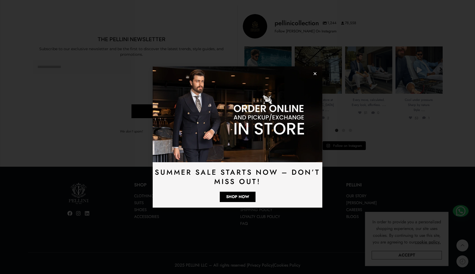
scroll to position [1541, 0]
click at [316, 73] on icon "Close" at bounding box center [315, 74] width 4 height 4
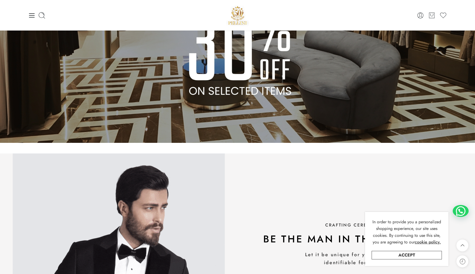
scroll to position [531, 0]
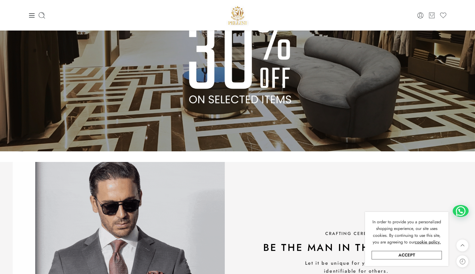
click at [294, 80] on img at bounding box center [237, 17] width 475 height 267
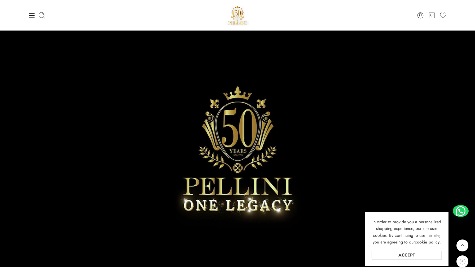
scroll to position [0, 0]
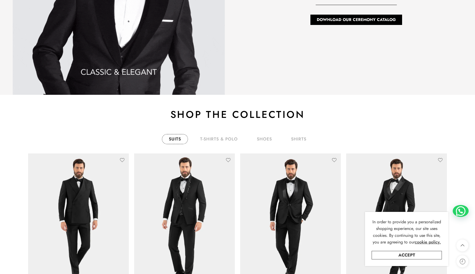
scroll to position [910, 0]
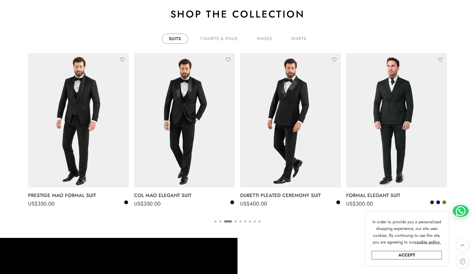
click at [134, 45] on ul "Suits T-Shirts & Polo shoes shirts" at bounding box center [237, 38] width 419 height 15
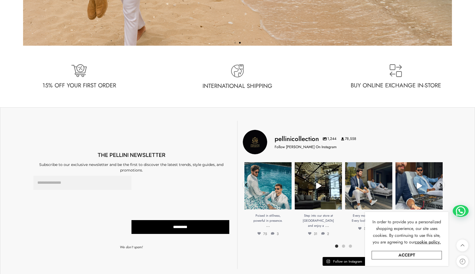
scroll to position [1541, 0]
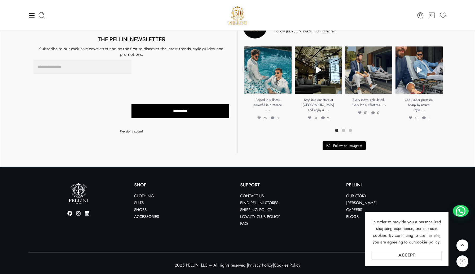
click at [267, 202] on link "Find Pellini Stores" at bounding box center [259, 203] width 38 height 6
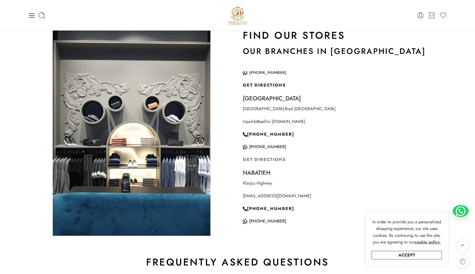
scroll to position [488, 0]
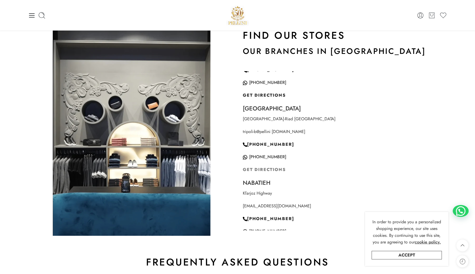
click at [264, 168] on span "GET DIRECTIONS" at bounding box center [264, 169] width 43 height 6
